Goal: Navigation & Orientation: Find specific page/section

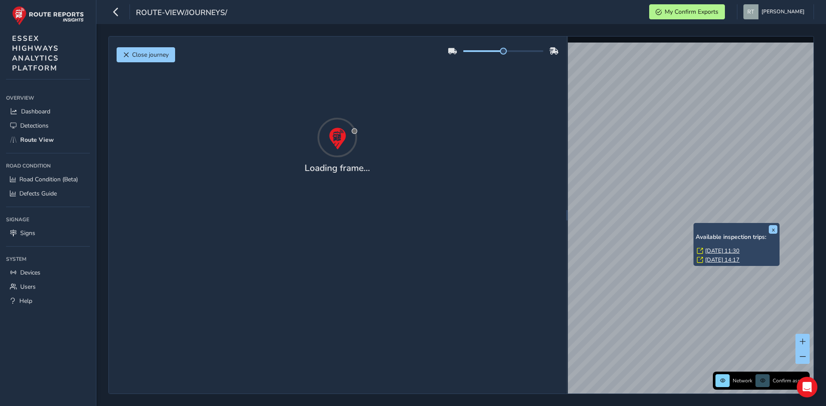
click at [723, 249] on link "Sat, 11 Oct, 11:30" at bounding box center [722, 251] width 34 height 8
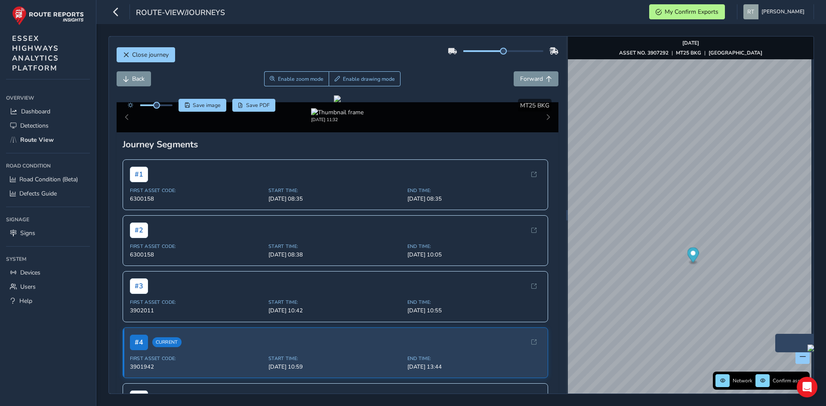
click at [807, 352] on img "Preview frame" at bounding box center [817, 348] width 21 height 7
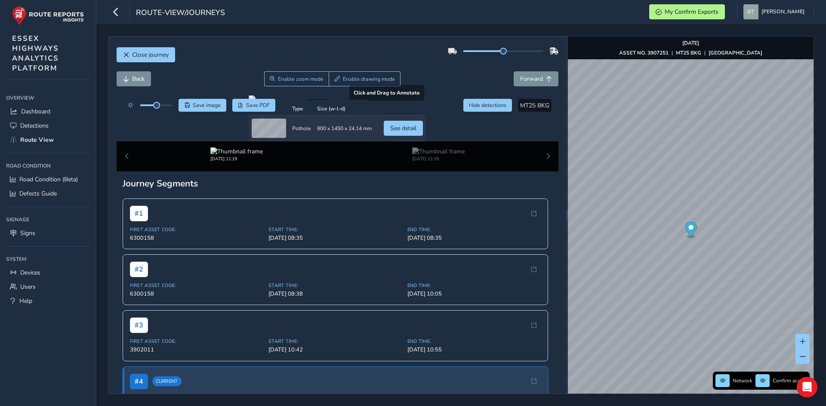
click at [282, 102] on div at bounding box center [337, 98] width 177 height 7
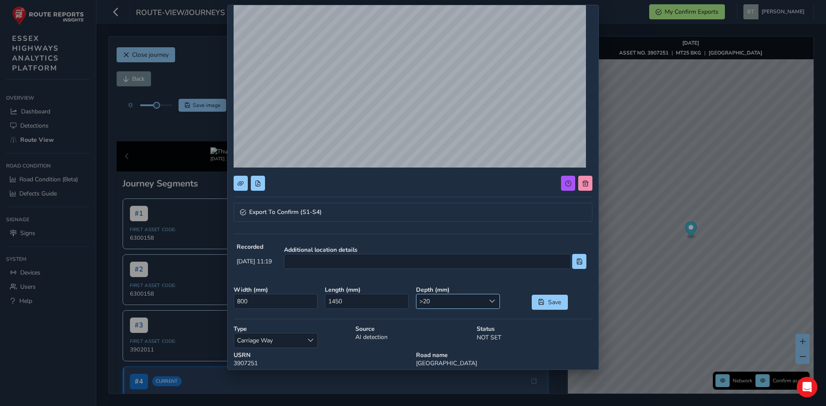
scroll to position [86, 0]
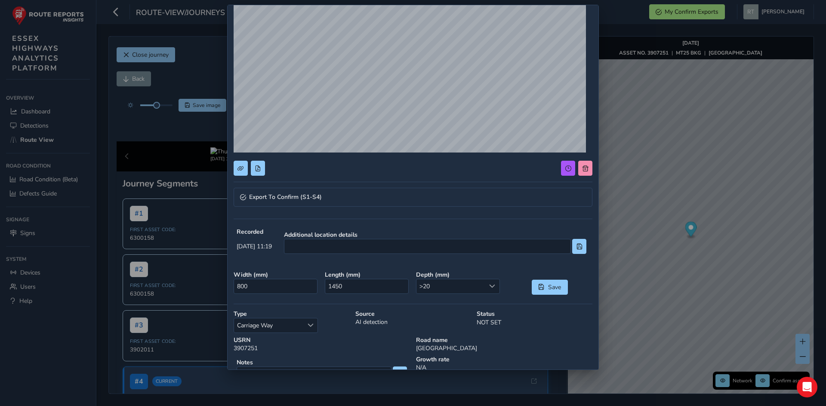
click at [709, 261] on div "Export To Confirm (S1-S4) Recorded Oct 11 2025, 11:19 Additional location detai…" at bounding box center [413, 203] width 826 height 406
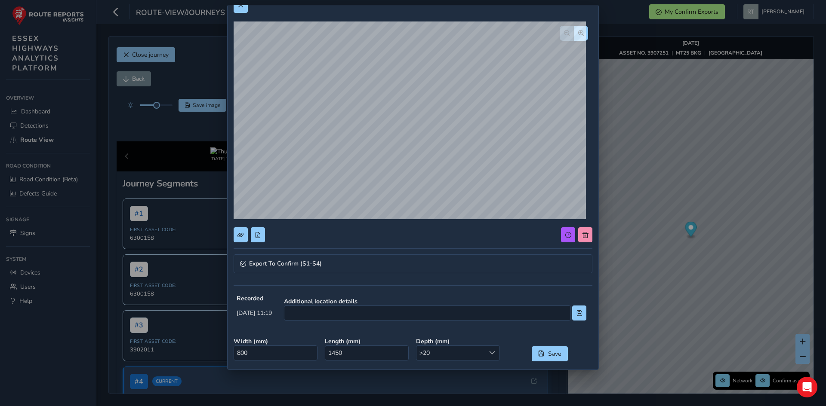
scroll to position [16, 0]
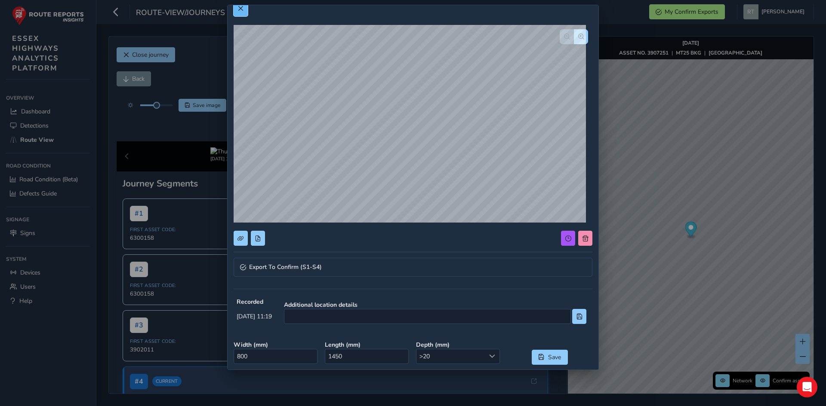
click at [238, 12] on button at bounding box center [240, 8] width 14 height 15
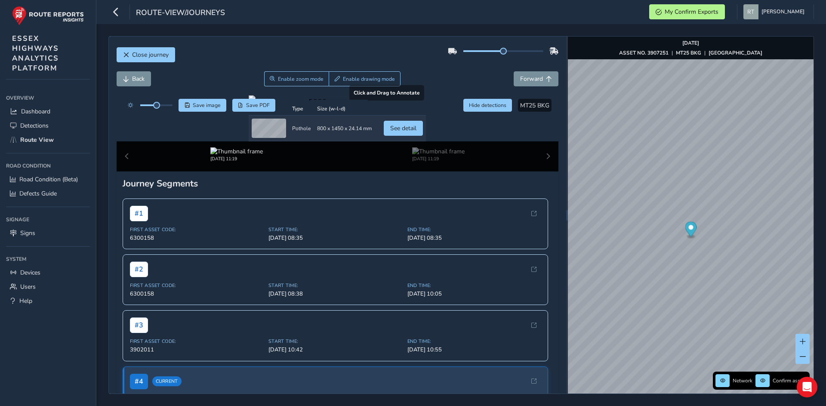
click at [291, 102] on div at bounding box center [337, 98] width 177 height 7
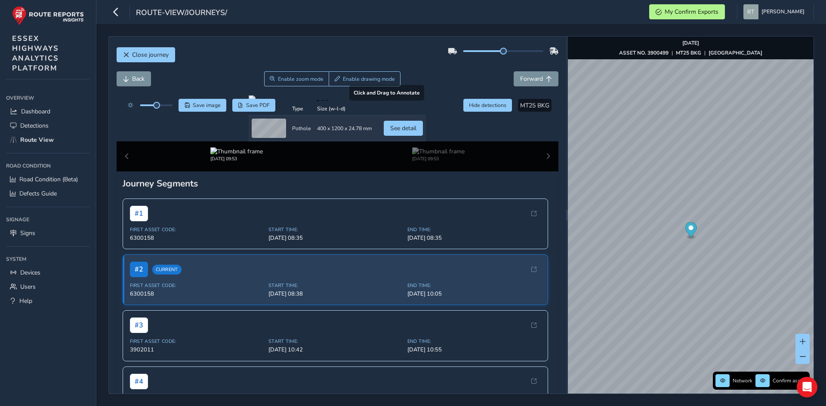
click at [302, 102] on div at bounding box center [337, 98] width 177 height 7
